Goal: Check status: Check status

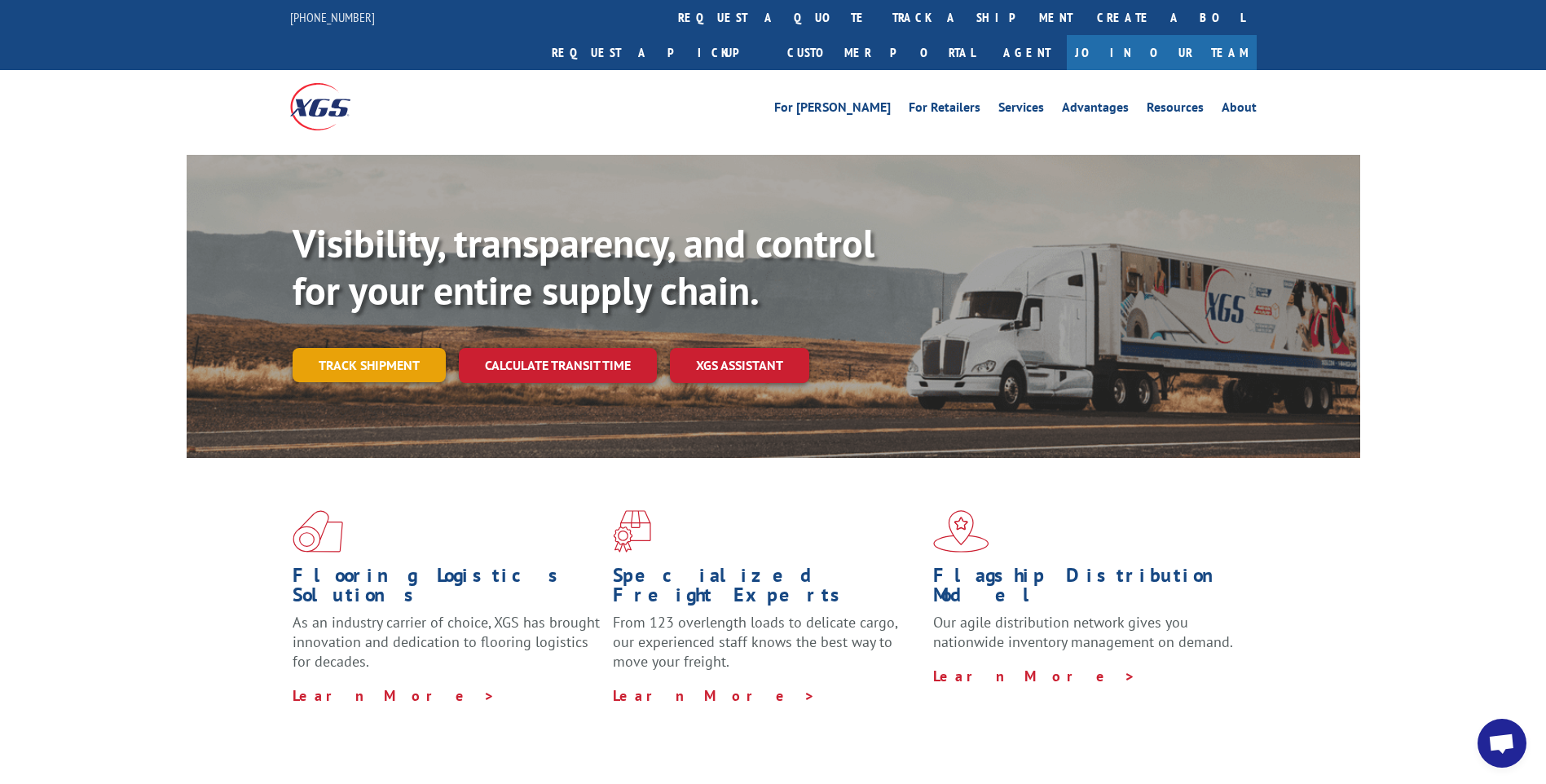
click at [415, 348] on link "Track shipment" at bounding box center [368, 365] width 153 height 34
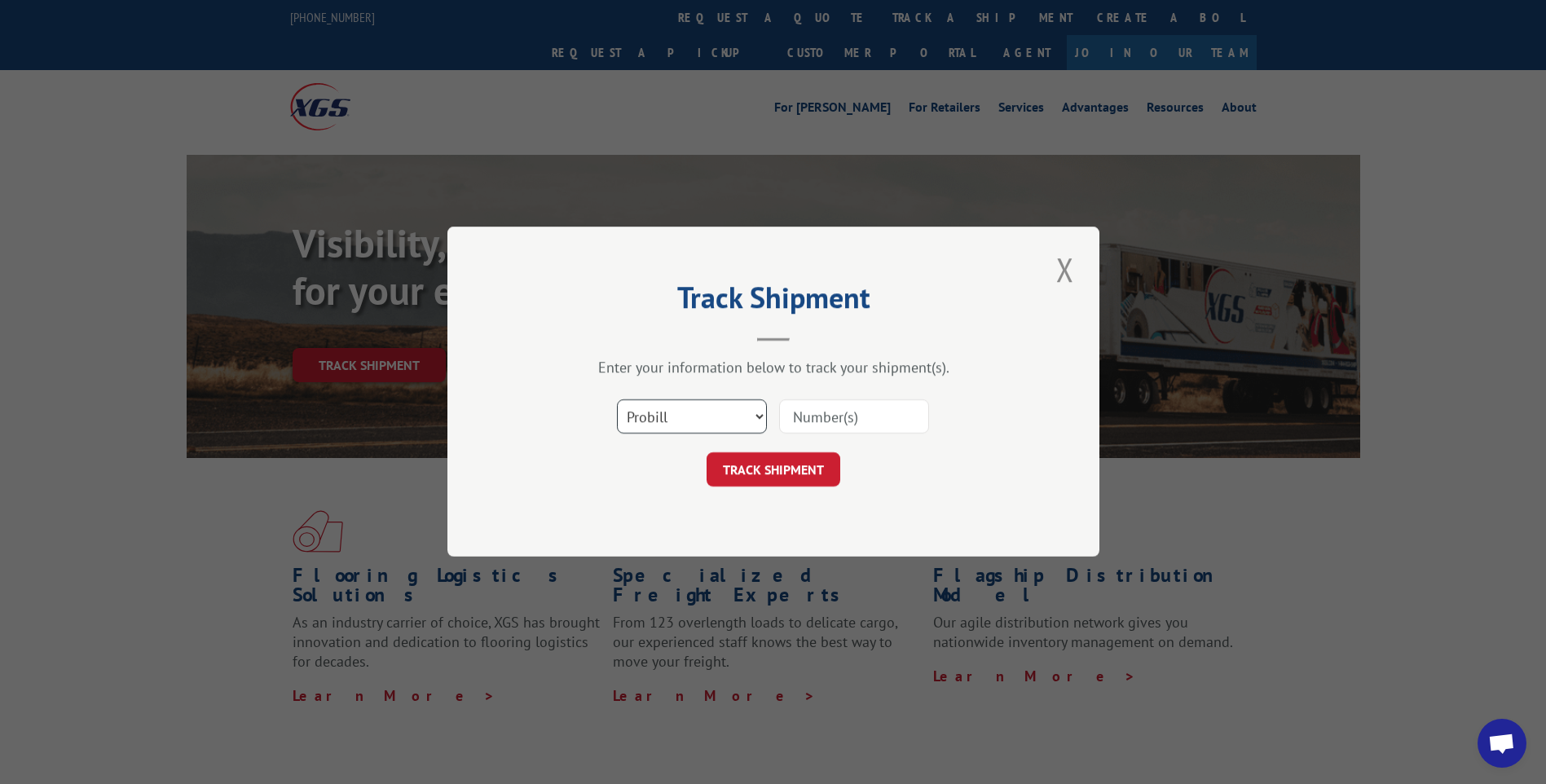
click at [739, 414] on select "Select category... Probill BOL PO" at bounding box center [692, 417] width 150 height 34
drag, startPoint x: 677, startPoint y: 544, endPoint x: 741, endPoint y: 453, distance: 111.3
click at [677, 540] on div "Track Shipment Enter your information below to track your shipment(s). Select c…" at bounding box center [773, 391] width 652 height 330
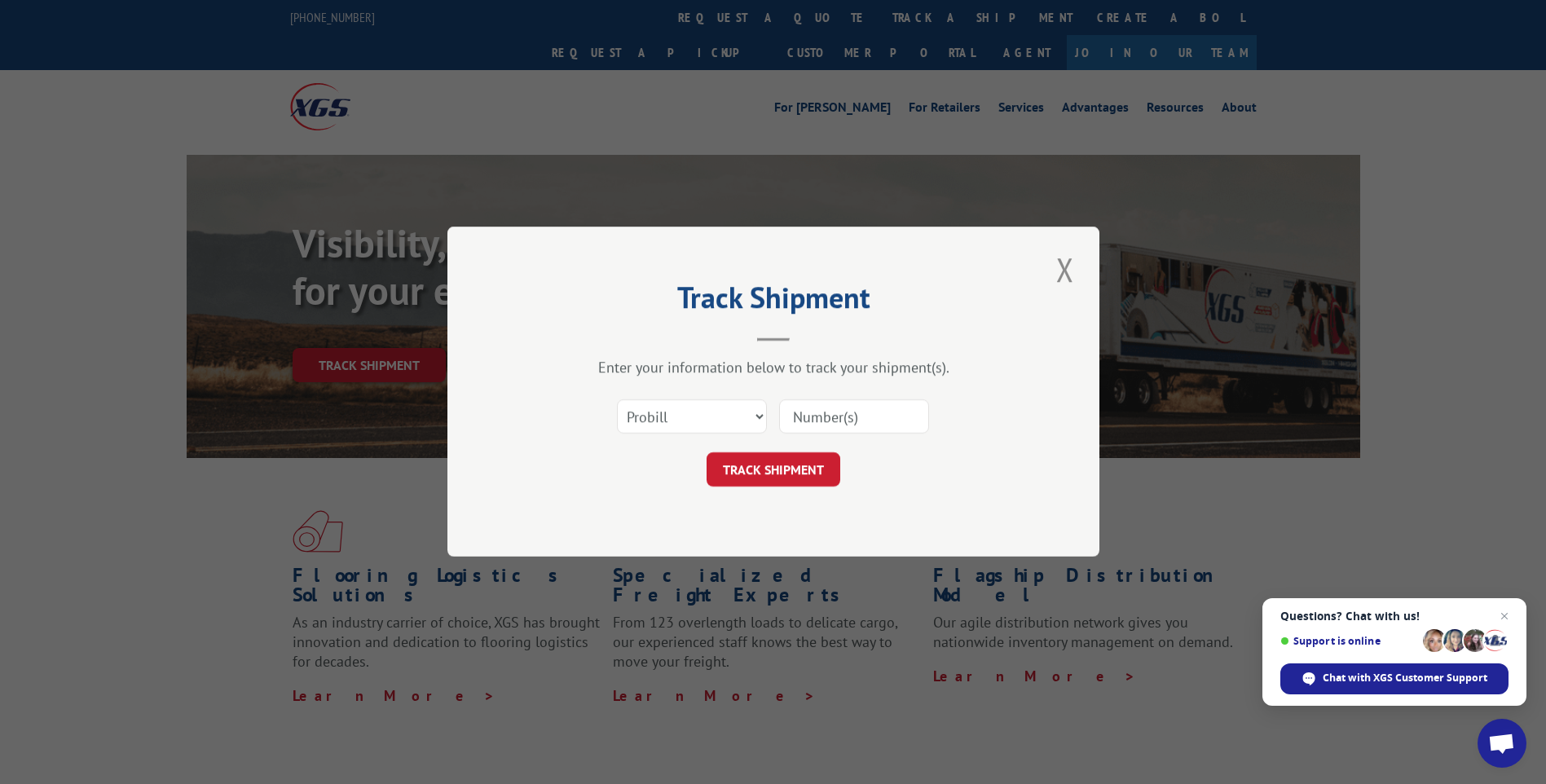
click at [797, 410] on input at bounding box center [854, 417] width 150 height 34
paste input "23506842"
type input "23506842"
click at [787, 480] on button "TRACK SHIPMENT" at bounding box center [773, 470] width 133 height 34
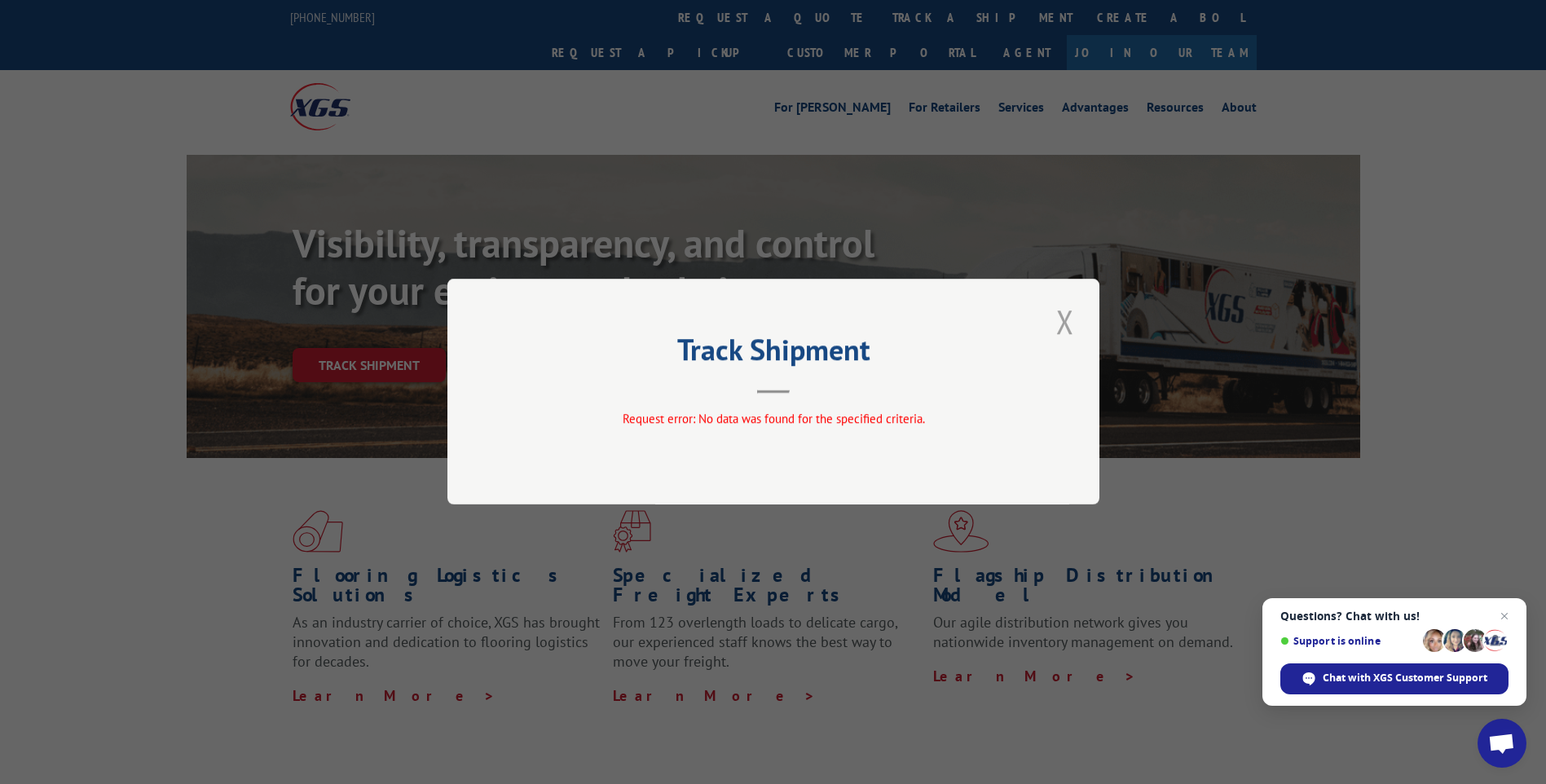
click at [1062, 314] on button "Close modal" at bounding box center [1064, 321] width 28 height 45
